Goal: Contribute content: Contribute content

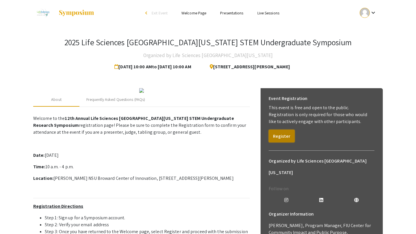
click at [274, 138] on button "Register" at bounding box center [281, 136] width 26 height 13
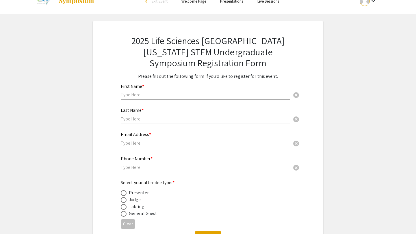
scroll to position [13, 0]
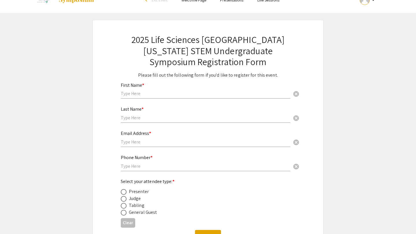
click at [122, 193] on span at bounding box center [124, 192] width 6 height 6
click at [122, 193] on input "radio" at bounding box center [124, 192] width 6 height 6
radio input "true"
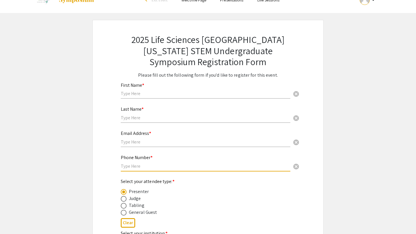
click at [139, 165] on input "text" at bounding box center [205, 166] width 169 height 6
type input "4753300701"
type input "[PERSON_NAME]"
type input "Singanamala"
click at [156, 142] on input "text" at bounding box center [205, 142] width 169 height 6
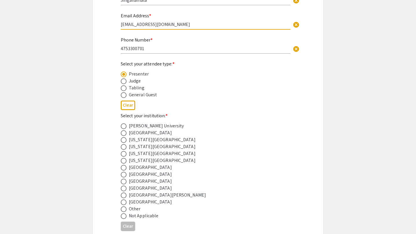
scroll to position [145, 0]
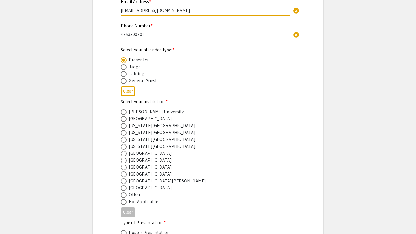
type input "[EMAIL_ADDRESS][DOMAIN_NAME]"
click at [124, 167] on span at bounding box center [124, 168] width 6 height 6
click at [124, 167] on input "radio" at bounding box center [124, 168] width 6 height 6
radio input "true"
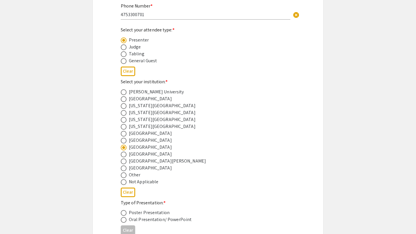
scroll to position [219, 0]
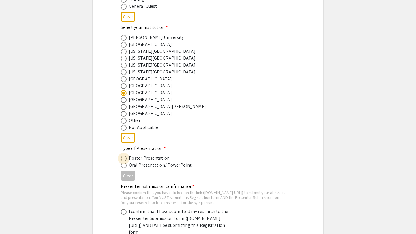
click at [122, 161] on span at bounding box center [124, 159] width 6 height 6
click at [122, 161] on input "radio" at bounding box center [124, 159] width 6 height 6
radio input "true"
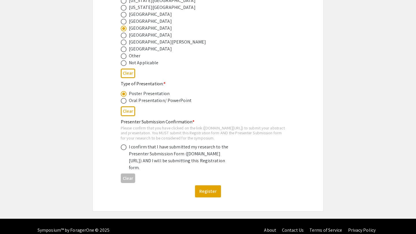
scroll to position [305, 0]
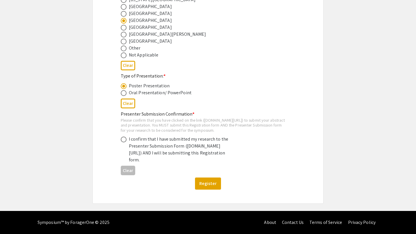
click at [124, 137] on span at bounding box center [124, 140] width 6 height 6
click at [124, 137] on input "radio" at bounding box center [124, 140] width 6 height 6
radio input "true"
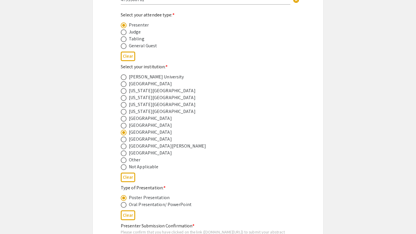
scroll to position [0, 0]
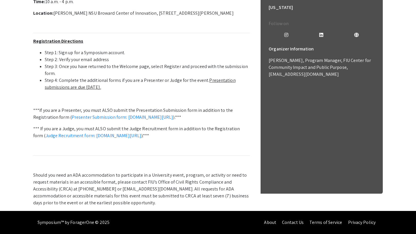
scroll to position [225, 0]
click at [173, 114] on link "Presenter Submission form: symposium.foragerone.com/lssfsymposium2025/submission" at bounding box center [123, 117] width 102 height 6
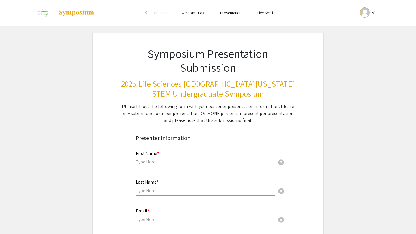
scroll to position [1, 0]
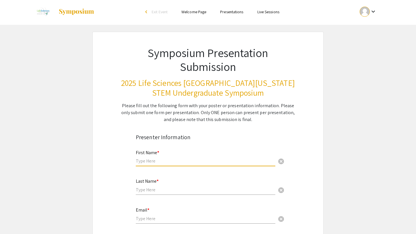
click at [187, 163] on input "text" at bounding box center [205, 161] width 139 height 6
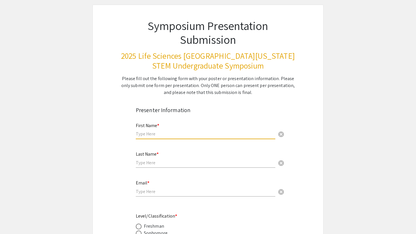
scroll to position [36, 0]
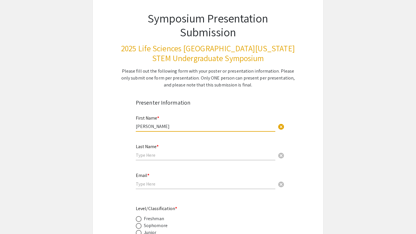
type input "[PERSON_NAME]"
click at [147, 155] on input "text" at bounding box center [205, 155] width 139 height 6
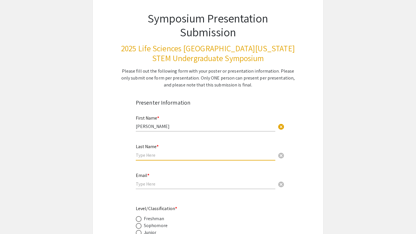
type input "i"
type input "Singanamala"
click at [144, 185] on input "email" at bounding box center [205, 184] width 139 height 6
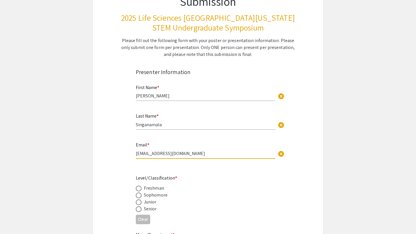
scroll to position [114, 0]
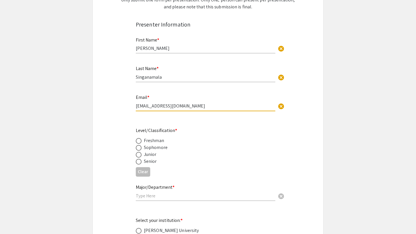
type input "[EMAIL_ADDRESS][DOMAIN_NAME]"
click at [138, 163] on span at bounding box center [139, 162] width 6 height 6
click at [138, 163] on input "radio" at bounding box center [139, 162] width 6 height 6
radio input "true"
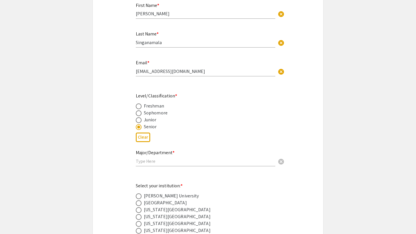
scroll to position [160, 0]
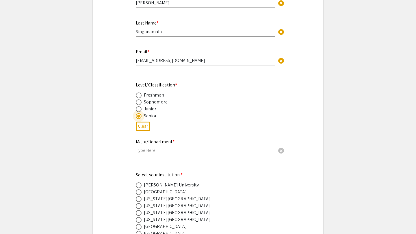
click at [145, 153] on input "text" at bounding box center [205, 150] width 139 height 6
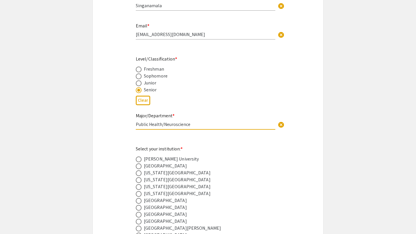
scroll to position [218, 0]
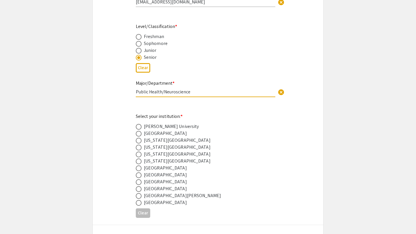
type input "Public Health/Neuroscience"
click at [138, 184] on span at bounding box center [139, 183] width 6 height 6
click at [138, 184] on input "radio" at bounding box center [139, 183] width 6 height 6
radio input "true"
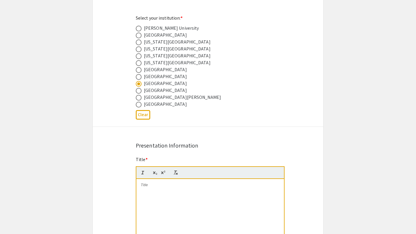
scroll to position [346, 0]
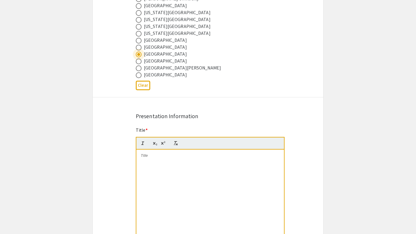
click at [144, 161] on div at bounding box center [209, 193] width 147 height 87
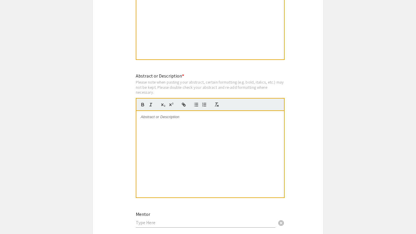
scroll to position [585, 0]
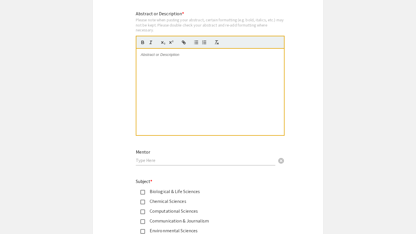
click at [158, 160] on input "text" at bounding box center [205, 161] width 139 height 6
paste input "Razeghifard"
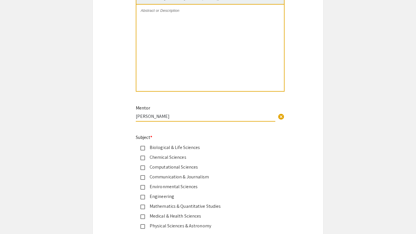
scroll to position [666, 0]
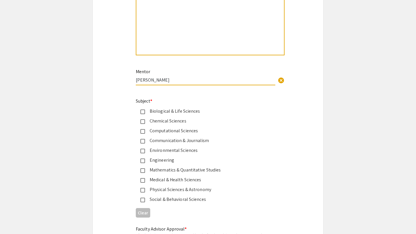
type input "[PERSON_NAME]"
click at [142, 114] on mat-pseudo-checkbox at bounding box center [142, 112] width 5 height 5
click at [142, 183] on mat-pseudo-checkbox at bounding box center [142, 180] width 5 height 5
click at [143, 122] on mat-pseudo-checkbox at bounding box center [142, 121] width 5 height 5
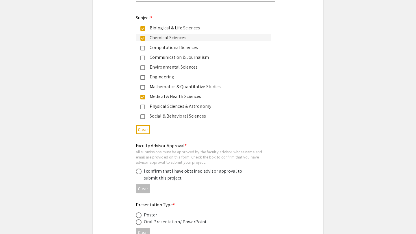
scroll to position [774, 0]
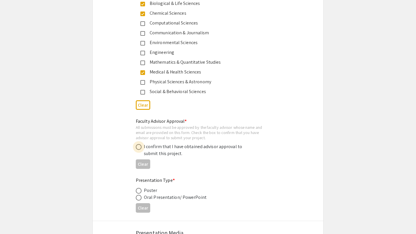
click at [139, 147] on span at bounding box center [139, 147] width 6 height 6
click at [139, 147] on input "radio" at bounding box center [139, 147] width 6 height 6
radio input "true"
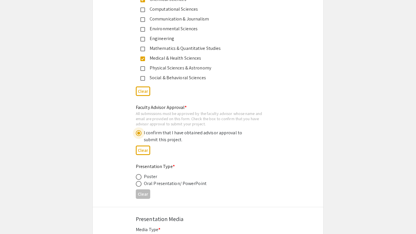
click at [140, 178] on span at bounding box center [139, 177] width 6 height 6
click at [140, 178] on input "radio" at bounding box center [139, 177] width 6 height 6
radio input "true"
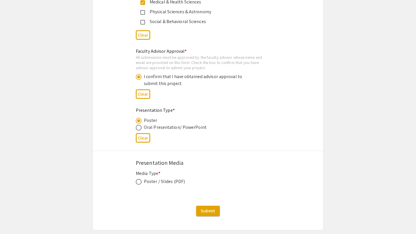
scroll to position [869, 0]
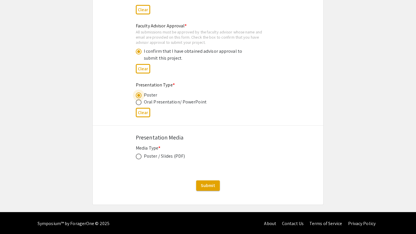
click at [141, 158] on span at bounding box center [139, 157] width 6 height 6
click at [141, 158] on input "radio" at bounding box center [139, 157] width 6 height 6
radio input "true"
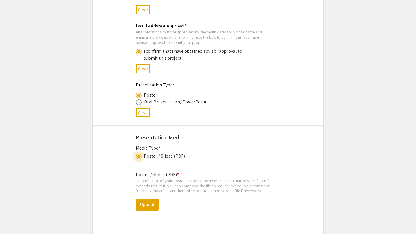
click at [141, 158] on span at bounding box center [139, 157] width 6 height 6
click at [141, 158] on input "radio" at bounding box center [139, 157] width 6 height 6
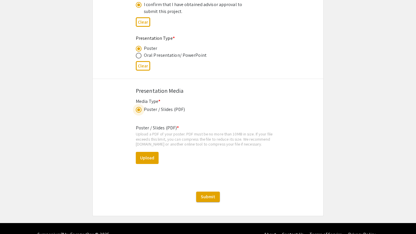
scroll to position [907, 0]
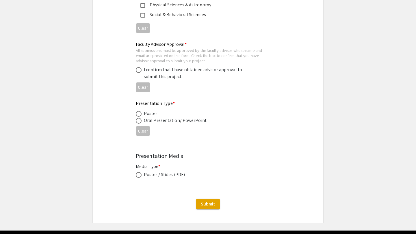
scroll to position [872, 0]
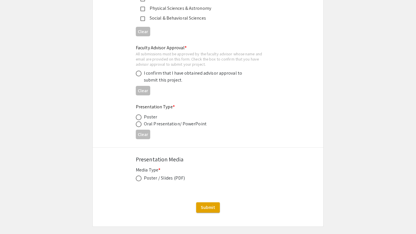
click at [140, 117] on span at bounding box center [139, 118] width 6 height 6
click at [140, 117] on input "radio" at bounding box center [139, 118] width 6 height 6
radio input "true"
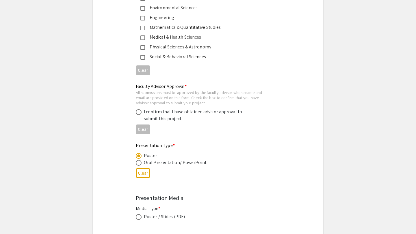
scroll to position [797, 0]
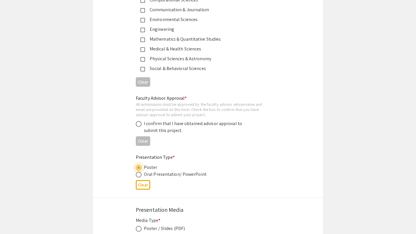
click at [140, 127] on span at bounding box center [139, 124] width 6 height 6
click at [140, 127] on input "radio" at bounding box center [139, 124] width 6 height 6
radio input "true"
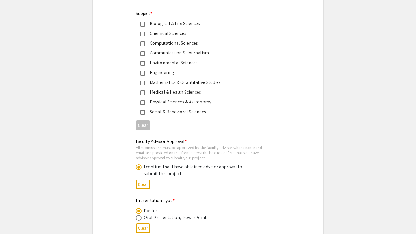
scroll to position [698, 0]
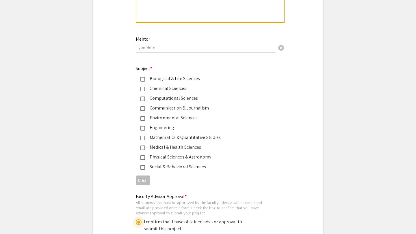
click at [143, 82] on mat-pseudo-checkbox at bounding box center [142, 79] width 5 height 5
click at [143, 88] on mat-pseudo-checkbox at bounding box center [142, 89] width 5 height 5
click at [141, 150] on mat-pseudo-checkbox at bounding box center [142, 148] width 5 height 5
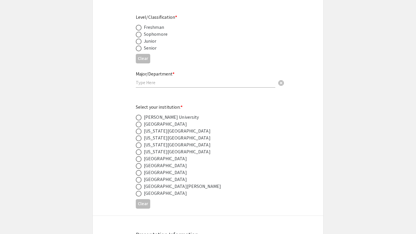
scroll to position [205, 0]
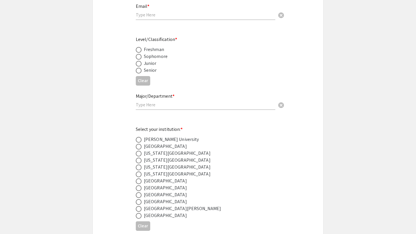
click at [149, 107] on input "text" at bounding box center [205, 105] width 139 height 6
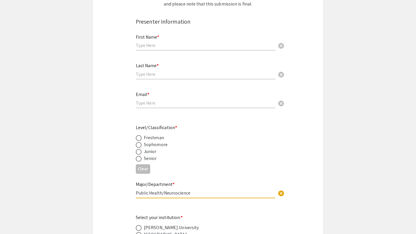
scroll to position [106, 0]
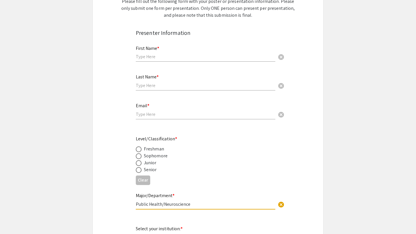
type input "Public Health/Neuroscience"
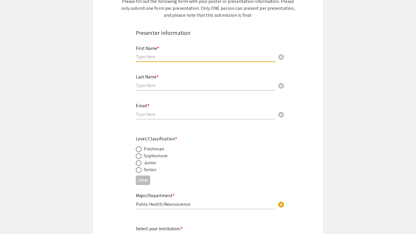
click at [152, 59] on input "text" at bounding box center [205, 57] width 139 height 6
type input "[PERSON_NAME]"
type input "Singanamala"
click at [158, 114] on input "tsinganamala007@gmail.com" at bounding box center [205, 114] width 139 height 6
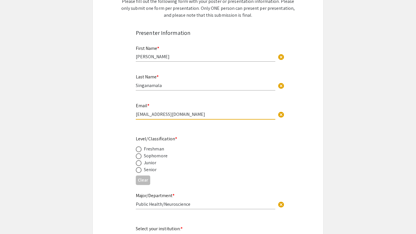
click at [158, 114] on input "tsinganamala007@gmail.com" at bounding box center [205, 114] width 139 height 6
type input "[EMAIL_ADDRESS][DOMAIN_NAME]"
click at [138, 172] on span at bounding box center [139, 170] width 6 height 6
click at [138, 172] on input "radio" at bounding box center [139, 170] width 6 height 6
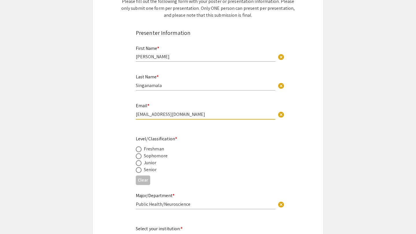
radio input "true"
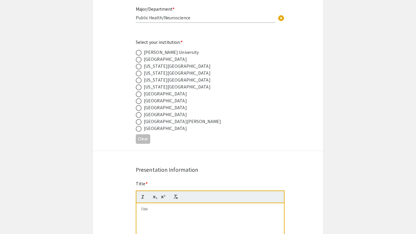
scroll to position [329, 0]
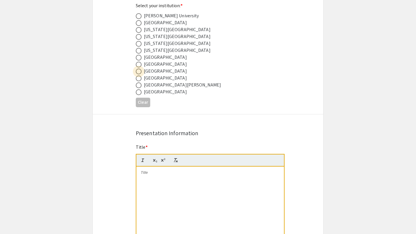
click at [139, 72] on span at bounding box center [139, 72] width 0 height 0
click at [138, 72] on input "radio" at bounding box center [139, 72] width 6 height 6
radio input "true"
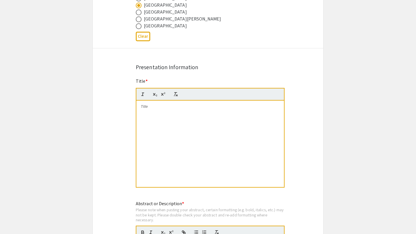
scroll to position [407, 0]
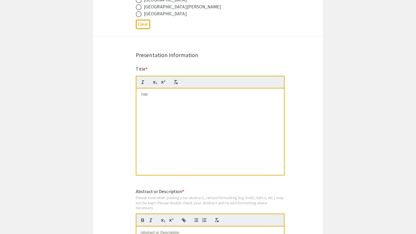
click at [148, 96] on p at bounding box center [210, 94] width 139 height 5
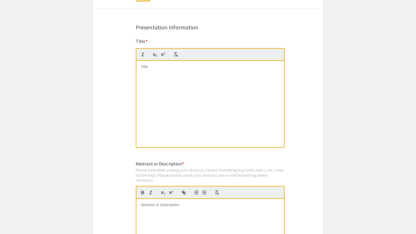
scroll to position [481, 0]
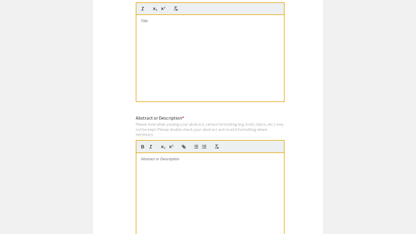
click at [209, 167] on div at bounding box center [209, 196] width 147 height 87
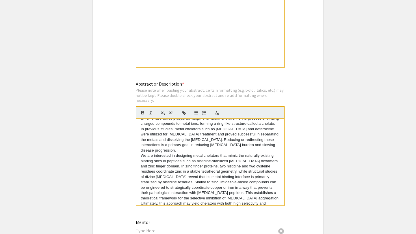
scroll to position [32, 0]
click at [141, 154] on p "We are interested in designing metal chelators that mimic the naturally existin…" at bounding box center [210, 183] width 139 height 59
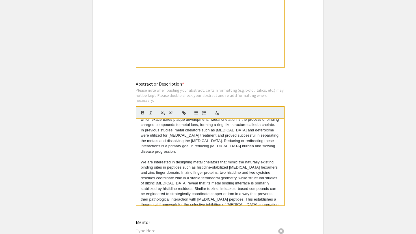
scroll to position [0, 0]
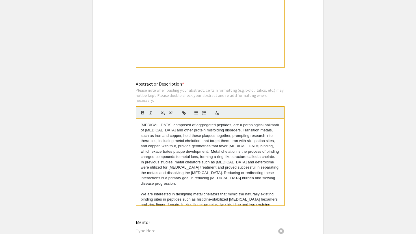
click at [199, 154] on p "Amyloid plaques, composed of aggregated peptides, are a pathological hallmark o…" at bounding box center [210, 155] width 139 height 64
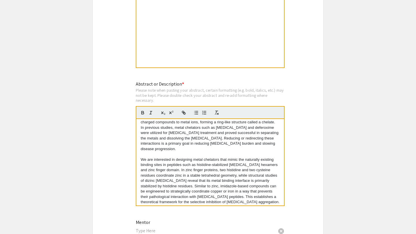
scroll to position [43, 0]
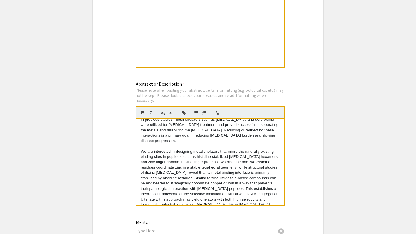
click at [223, 206] on div "Amyloid plaques, composed of aggregated peptides, are a pathological hallmark o…" at bounding box center [209, 162] width 147 height 87
click at [173, 202] on p "We are interested in designing metal chelators that mimic the naturally existin…" at bounding box center [210, 178] width 139 height 59
click at [208, 195] on p "We are interested in designing metal chelators that mimic the naturally existin…" at bounding box center [210, 178] width 139 height 59
click at [206, 202] on p "We are interested in designing metal chelators that mimic the naturally existin…" at bounding box center [210, 178] width 139 height 59
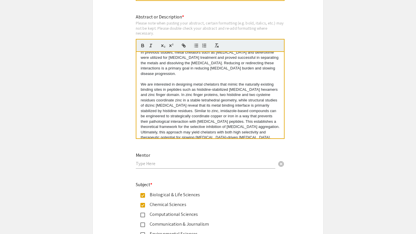
scroll to position [625, 0]
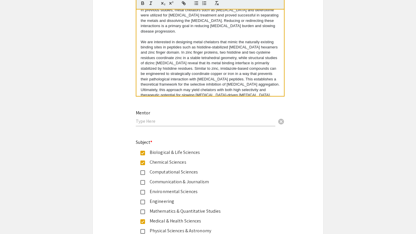
click at [235, 124] on input "text" at bounding box center [205, 121] width 139 height 6
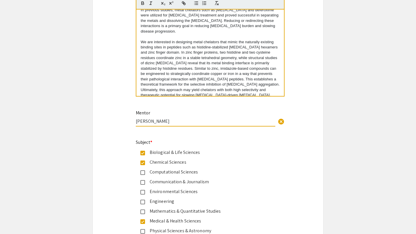
paste input "Razeghifard"
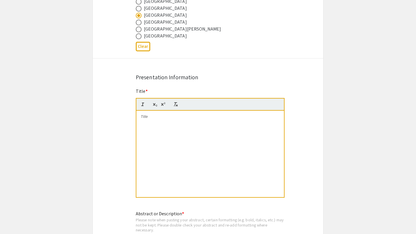
scroll to position [355, 0]
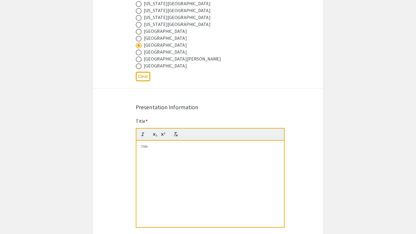
type input "[PERSON_NAME]"
click at [196, 152] on div at bounding box center [209, 184] width 147 height 87
drag, startPoint x: 154, startPoint y: 165, endPoint x: 126, endPoint y: 136, distance: 40.6
click at [126, 136] on div "Symposium Presentation Submission 2025 Life Sciences South Florida STEM Undergr…" at bounding box center [207, 199] width 231 height 1042
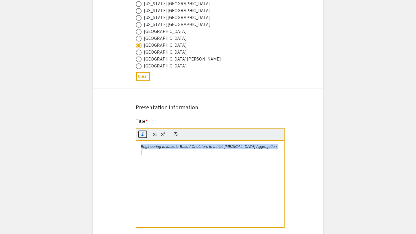
click at [140, 136] on icon "button" at bounding box center [142, 134] width 5 height 5
click at [147, 185] on div "Engineering Imidazole-Based Chelators to Inhibit Amyloid Aggregation" at bounding box center [209, 184] width 147 height 87
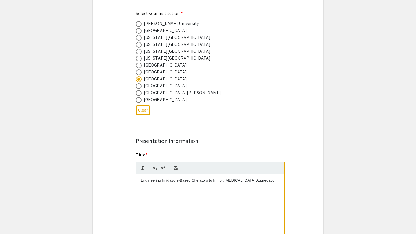
scroll to position [323, 0]
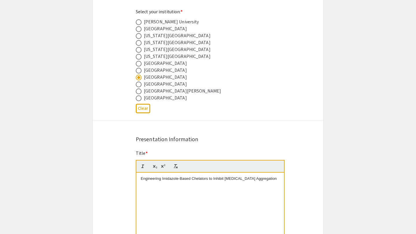
click at [264, 179] on p "Engineering Imidazole-Based Chelators to Inhibit Amyloid Aggregation" at bounding box center [210, 178] width 139 height 5
click at [264, 180] on p "Engineering Imidazole-Based Chelators to Inhibit Amyloid Aggregation" at bounding box center [210, 178] width 139 height 5
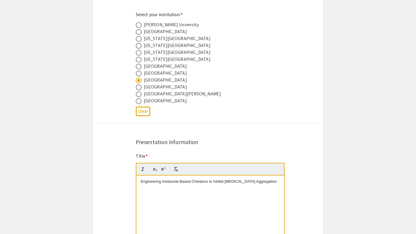
scroll to position [359, 0]
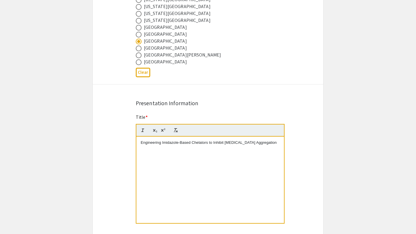
click at [223, 145] on p "Engineering Imidazole-Based Chelators to Inhibit Amyloid Aggregation" at bounding box center [210, 142] width 139 height 5
click at [156, 145] on p "Designing Metal Chelators to Target Amyloid Plaques in Alzheimer’s Disease" at bounding box center [210, 142] width 139 height 5
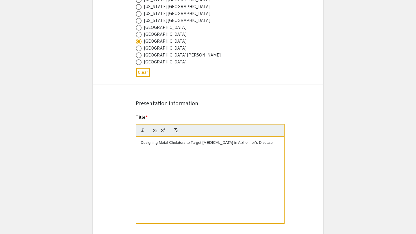
click at [156, 145] on p "Designing Metal Chelators to Target Amyloid Plaques in Alzheimer’s Disease" at bounding box center [210, 142] width 139 height 5
click at [144, 133] on icon "button" at bounding box center [142, 130] width 5 height 5
click at [153, 155] on div "Designing Metal Chelators to Target Amyloid Plaques in Alzheimer’s Disease" at bounding box center [209, 180] width 147 height 87
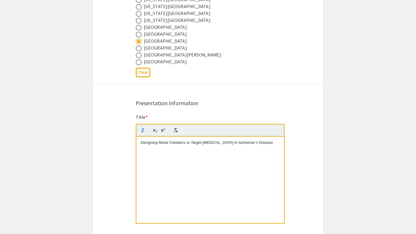
click at [153, 169] on div "Designing Metal Chelators to Target Amyloid Plaques in Alzheimer’s Disease" at bounding box center [209, 180] width 147 height 87
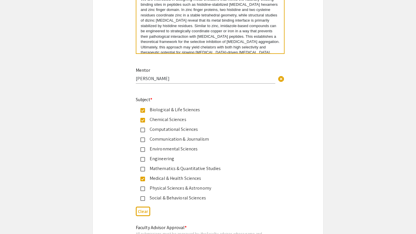
scroll to position [872, 0]
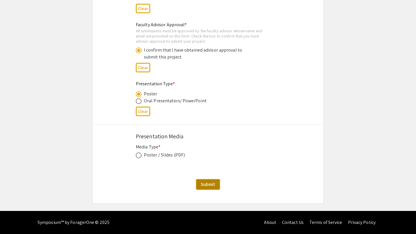
click at [198, 184] on button "Submit" at bounding box center [208, 185] width 24 height 10
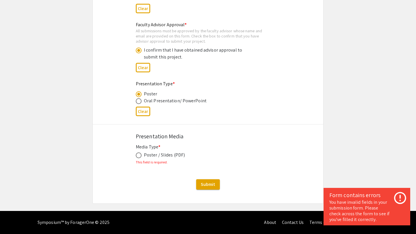
click at [140, 158] on span at bounding box center [139, 156] width 6 height 6
click at [140, 158] on input "radio" at bounding box center [139, 156] width 6 height 6
radio input "true"
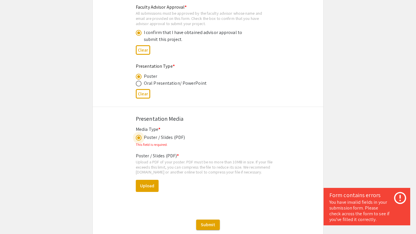
scroll to position [890, 0]
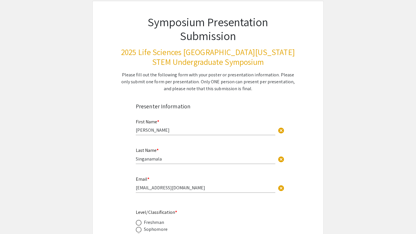
scroll to position [0, 0]
